Goal: Find specific page/section: Find specific page/section

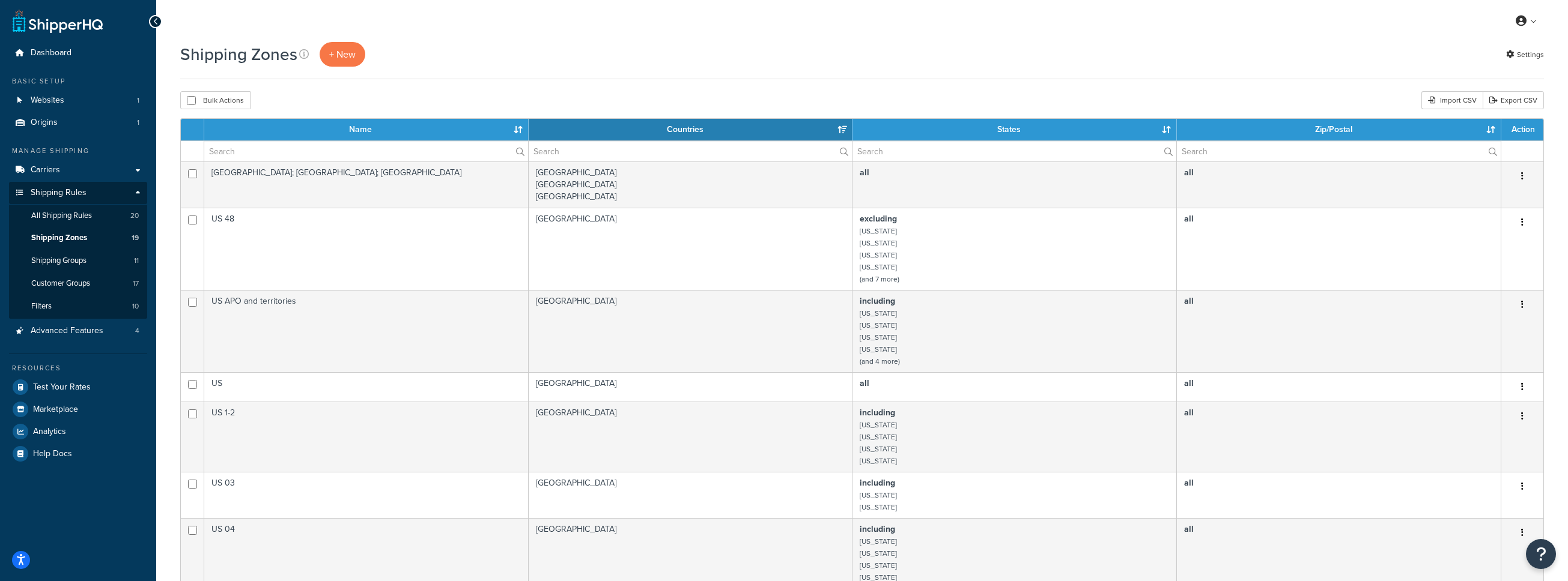
select select "15"
click at [63, 279] on span "Customer Groups" at bounding box center [60, 284] width 59 height 10
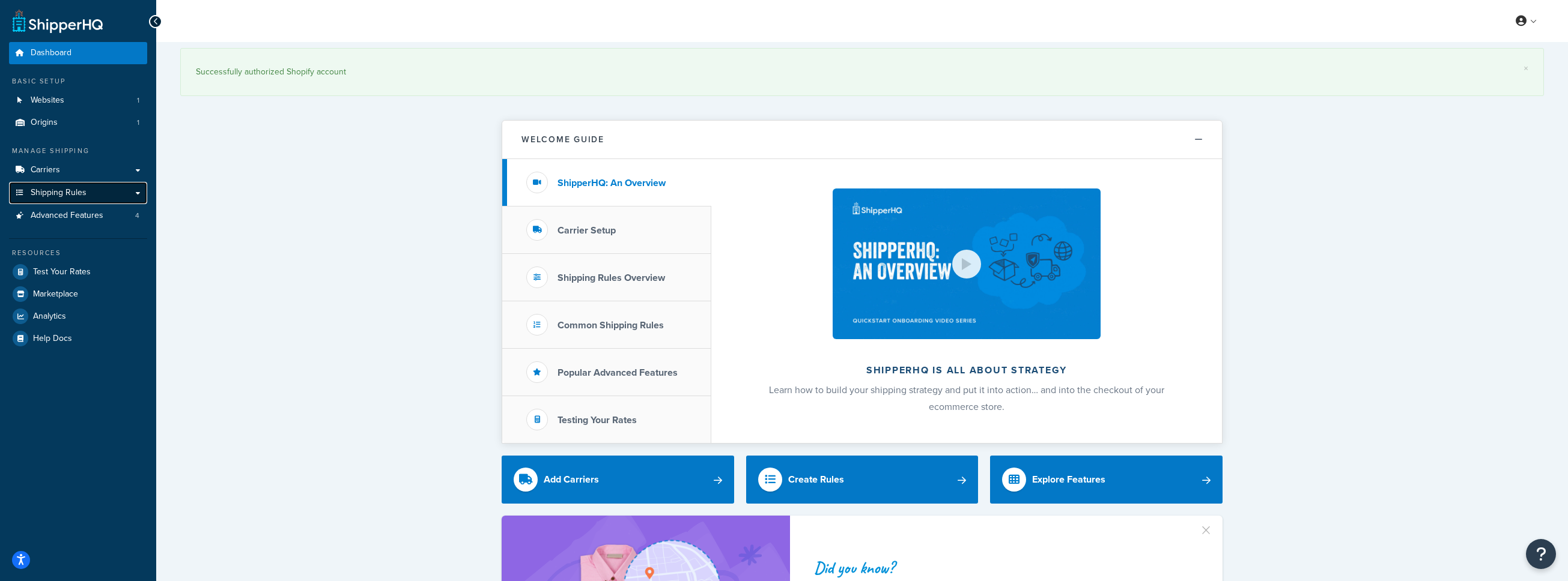
click at [59, 192] on span "Shipping Rules" at bounding box center [58, 193] width 56 height 10
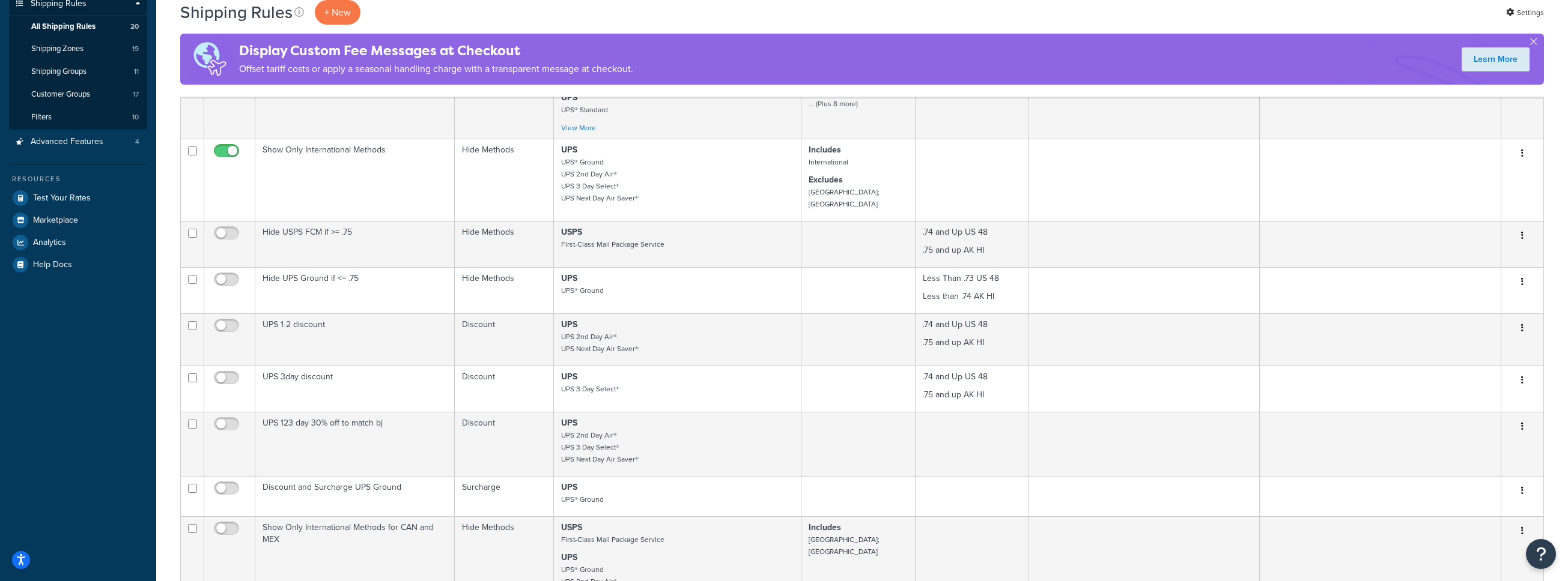
scroll to position [127, 0]
